Goal: Transaction & Acquisition: Purchase product/service

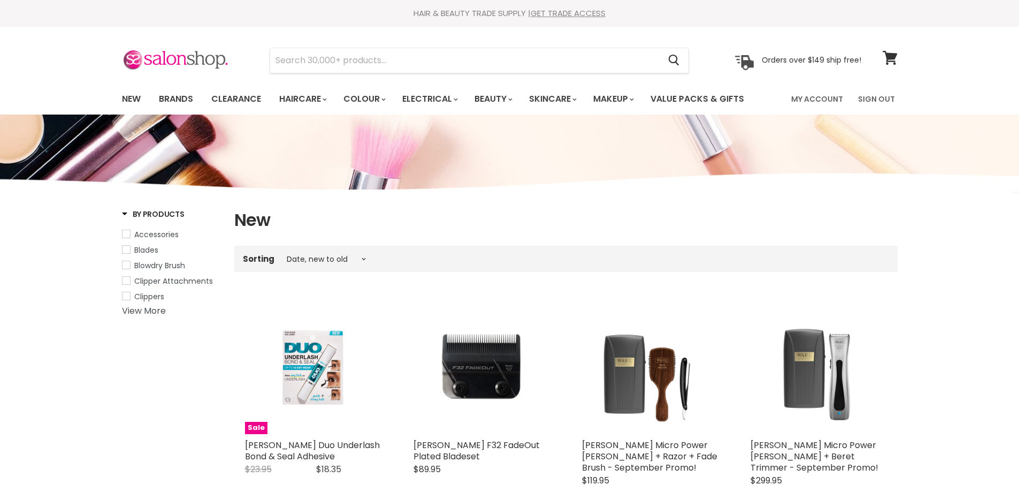
select select "created-descending"
click at [187, 96] on link "Brands" at bounding box center [176, 99] width 50 height 22
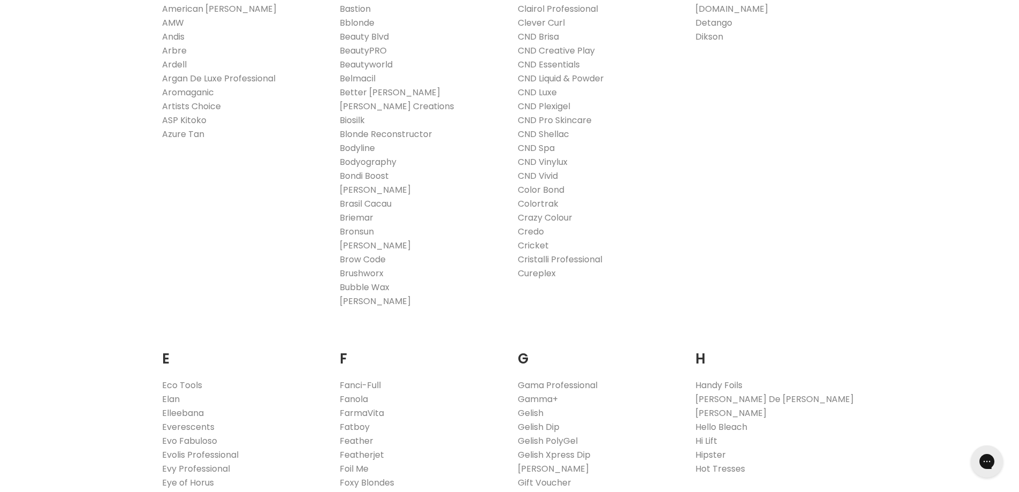
scroll to position [535, 0]
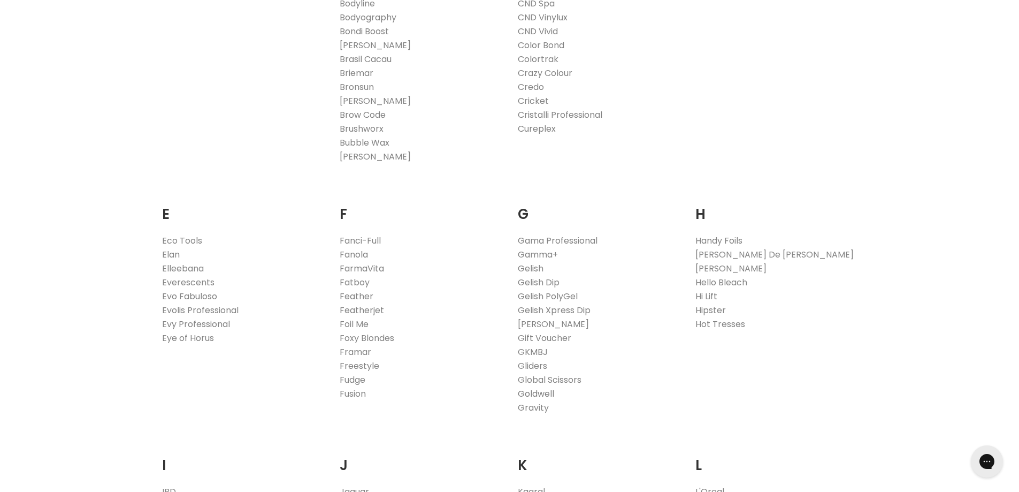
click at [541, 390] on link "Goldwell" at bounding box center [536, 393] width 36 height 12
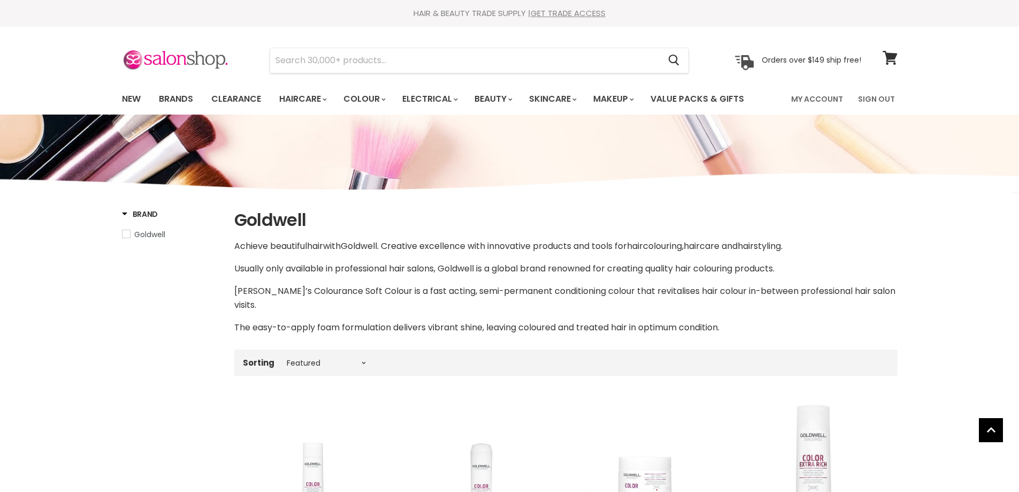
select select "manual"
